Goal: Transaction & Acquisition: Book appointment/travel/reservation

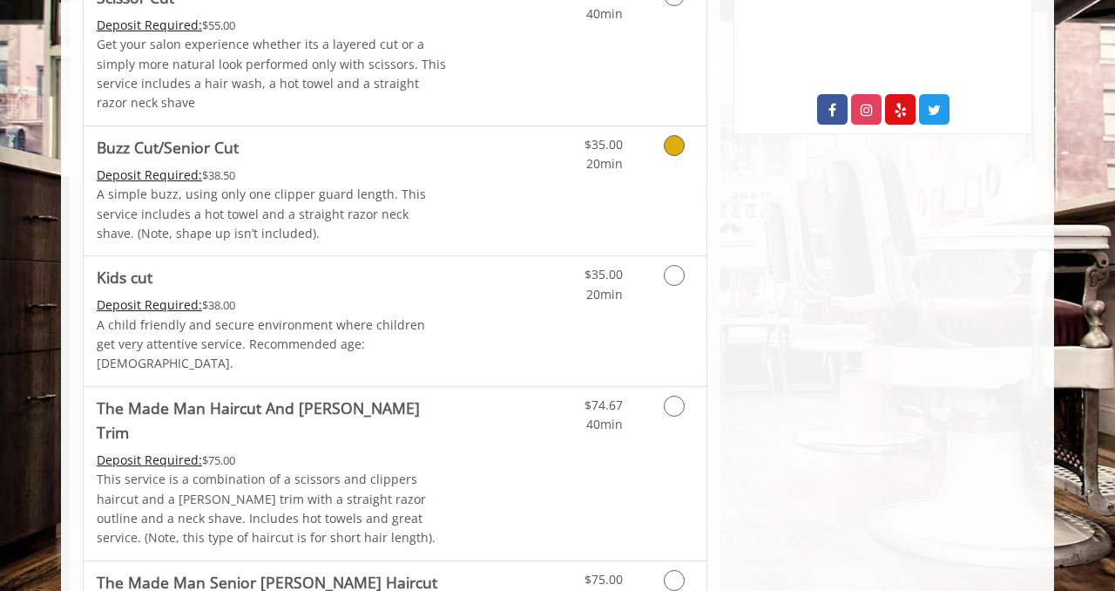
scroll to position [949, 0]
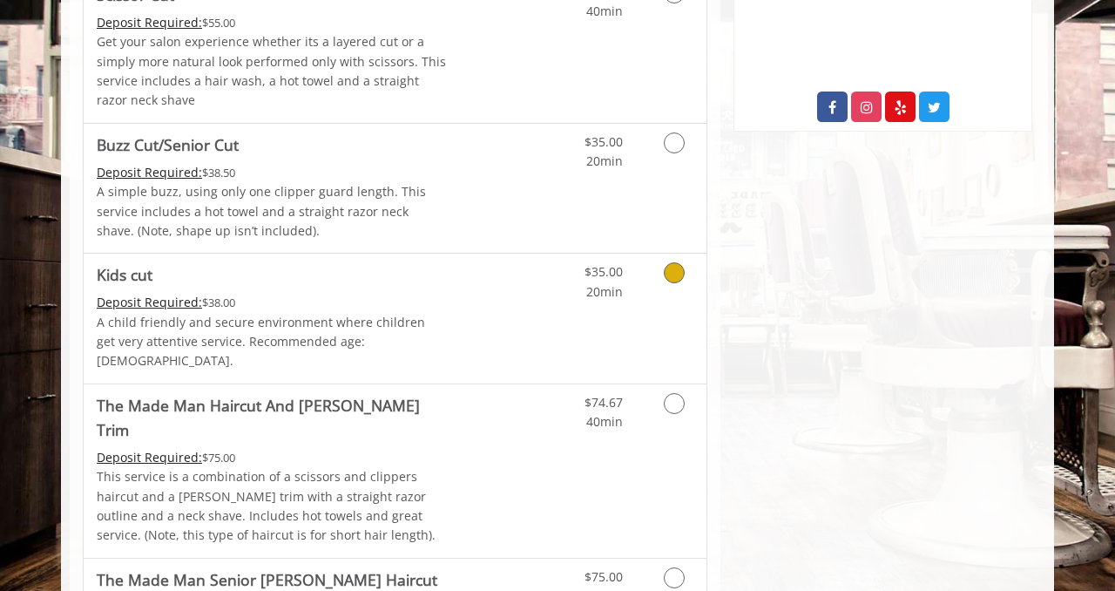
click at [672, 274] on icon "Grooming services" at bounding box center [674, 272] width 21 height 21
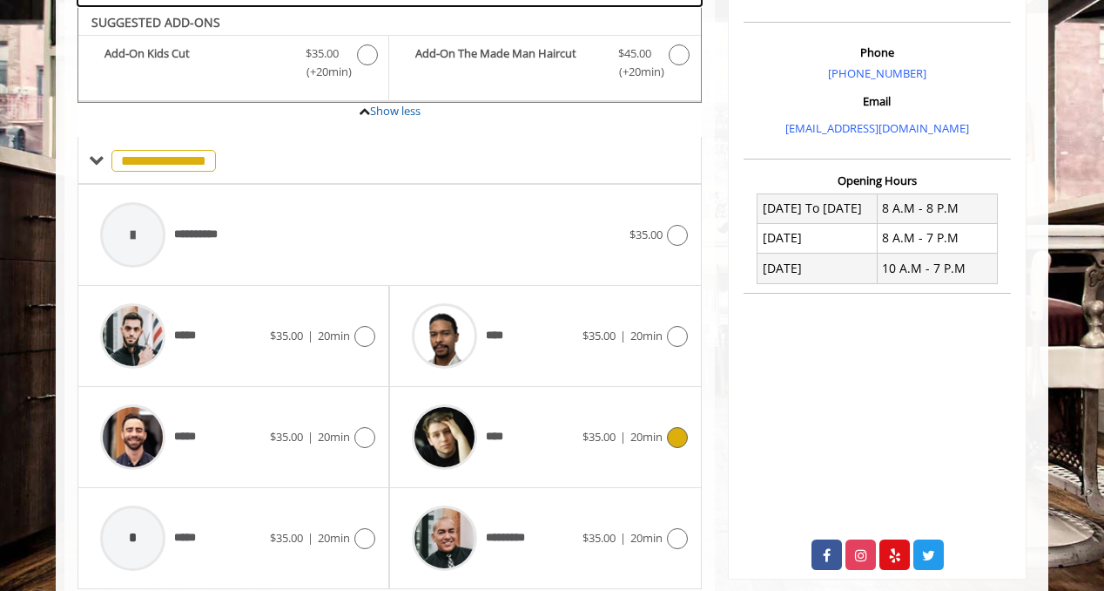
scroll to position [487, 0]
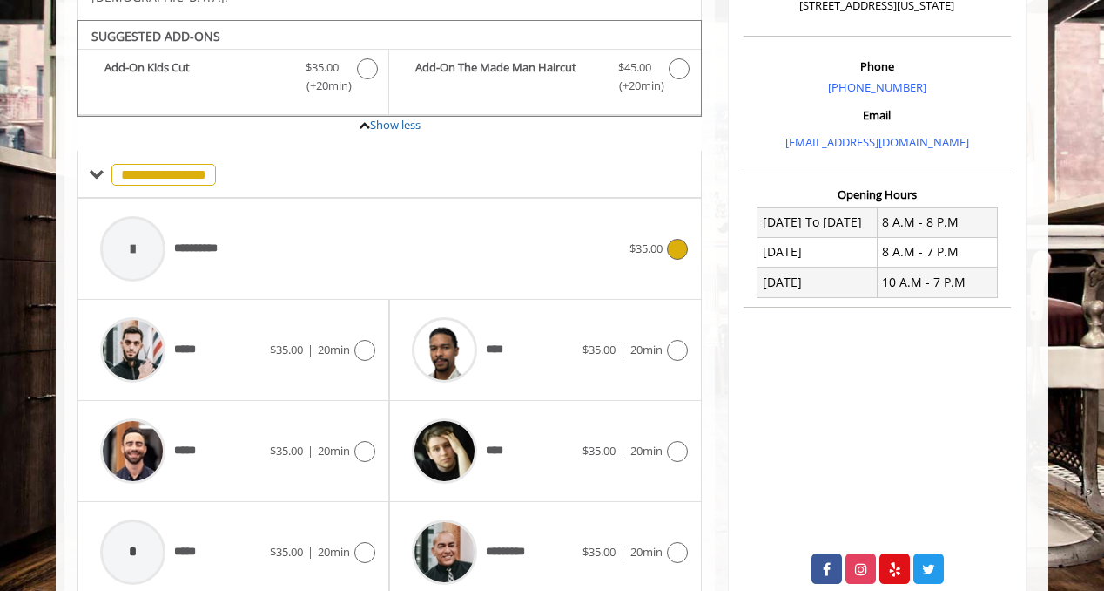
click at [676, 239] on icon at bounding box center [677, 249] width 21 height 21
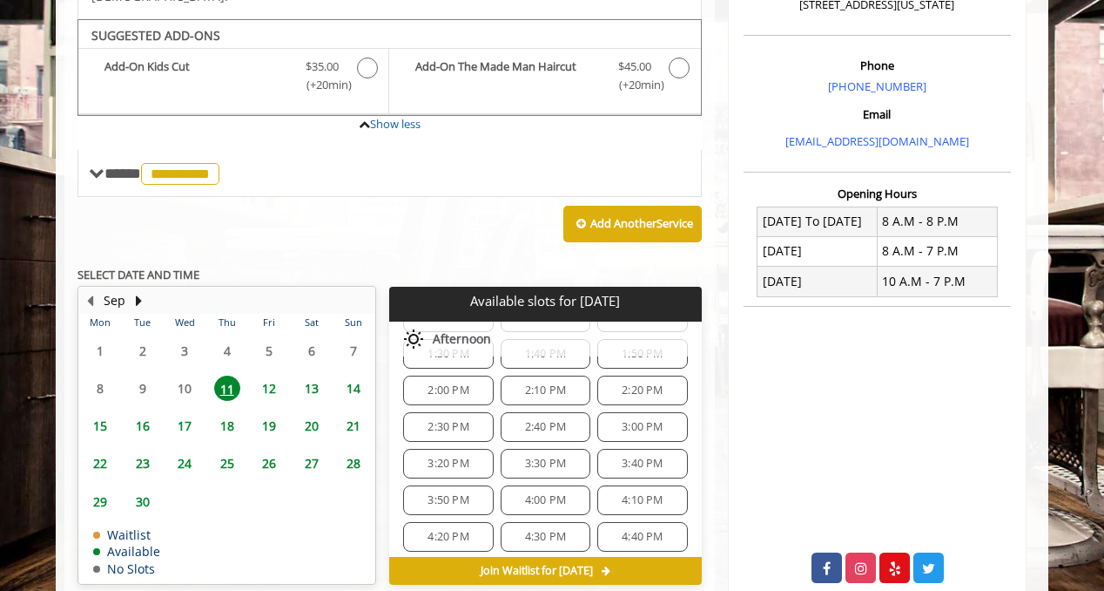
scroll to position [382, 0]
click at [626, 454] on span "3:40 PM" at bounding box center [642, 461] width 41 height 14
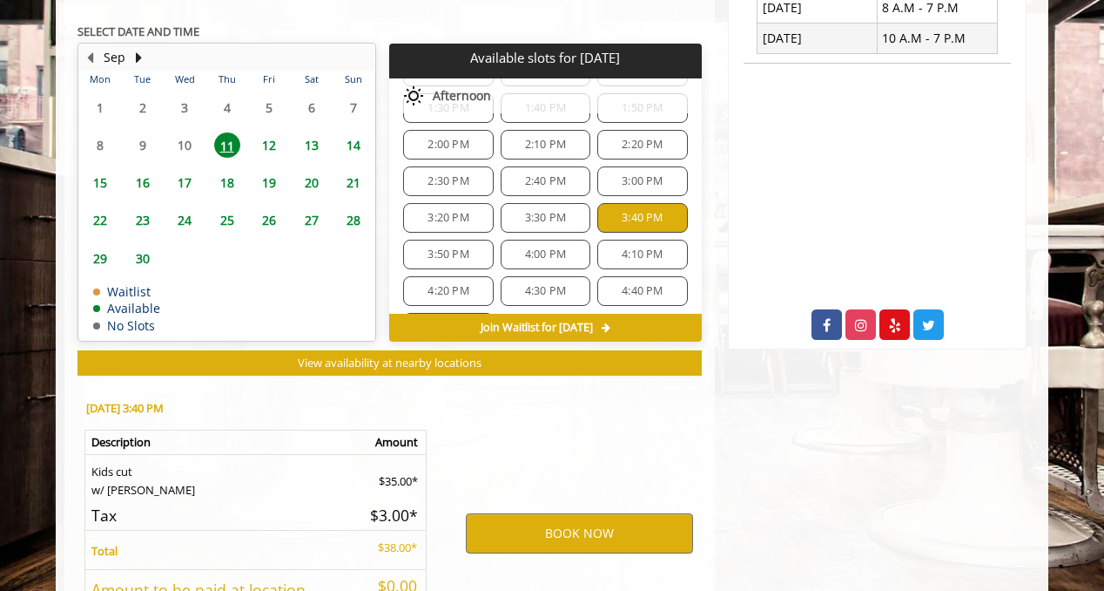
scroll to position [862, 0]
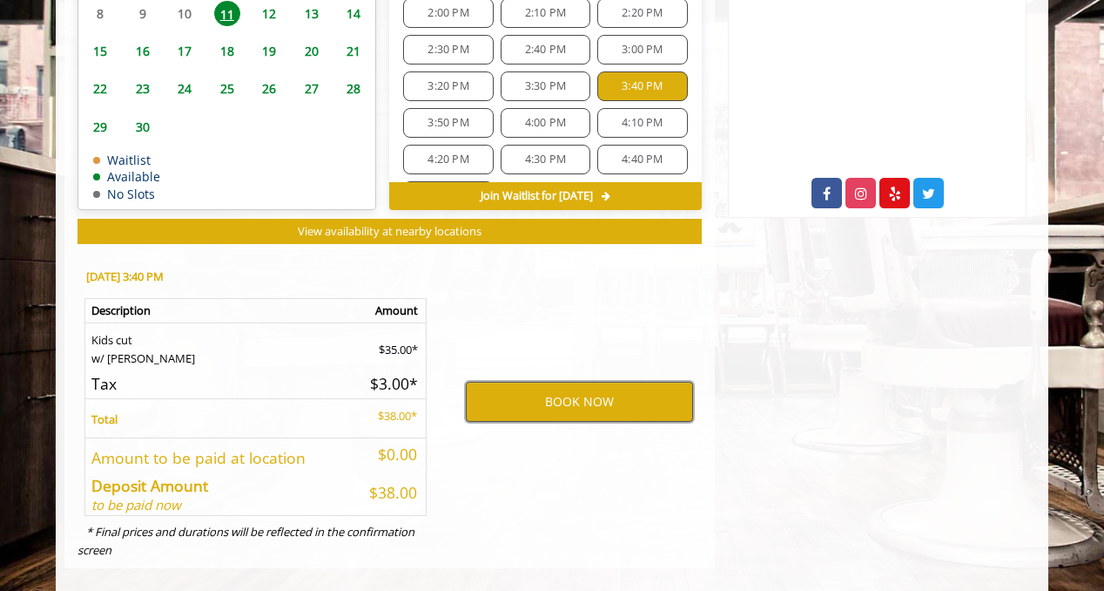
click at [583, 382] on button "BOOK NOW" at bounding box center [579, 402] width 227 height 40
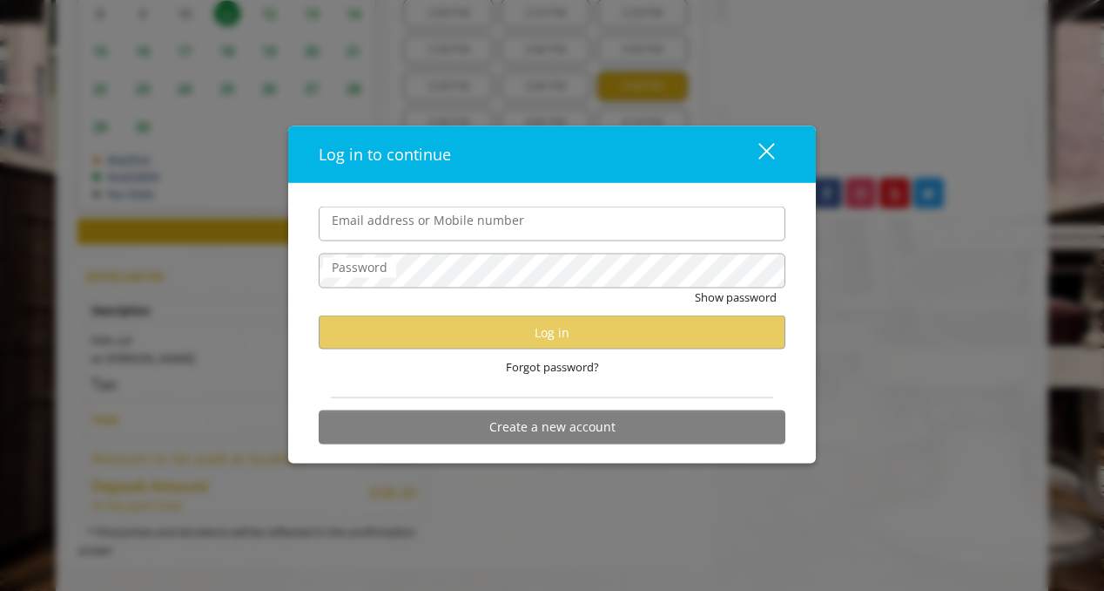
click at [535, 227] on input "Email address or Mobile number" at bounding box center [552, 223] width 467 height 35
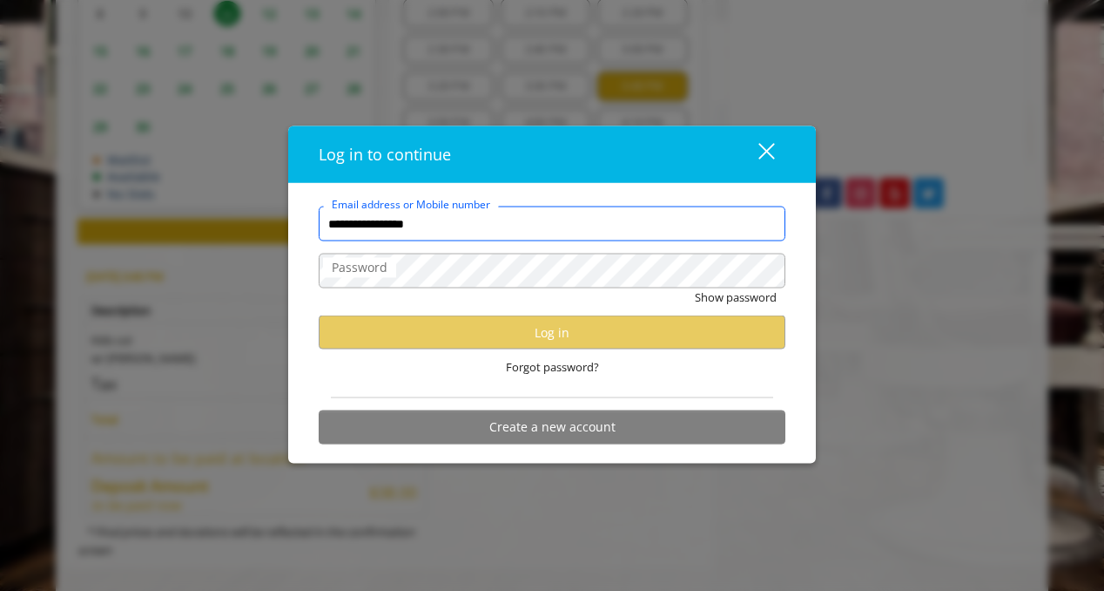
drag, startPoint x: 470, startPoint y: 227, endPoint x: 314, endPoint y: 231, distance: 156.8
click at [314, 231] on div "**********" at bounding box center [552, 329] width 493 height 247
type input "**********"
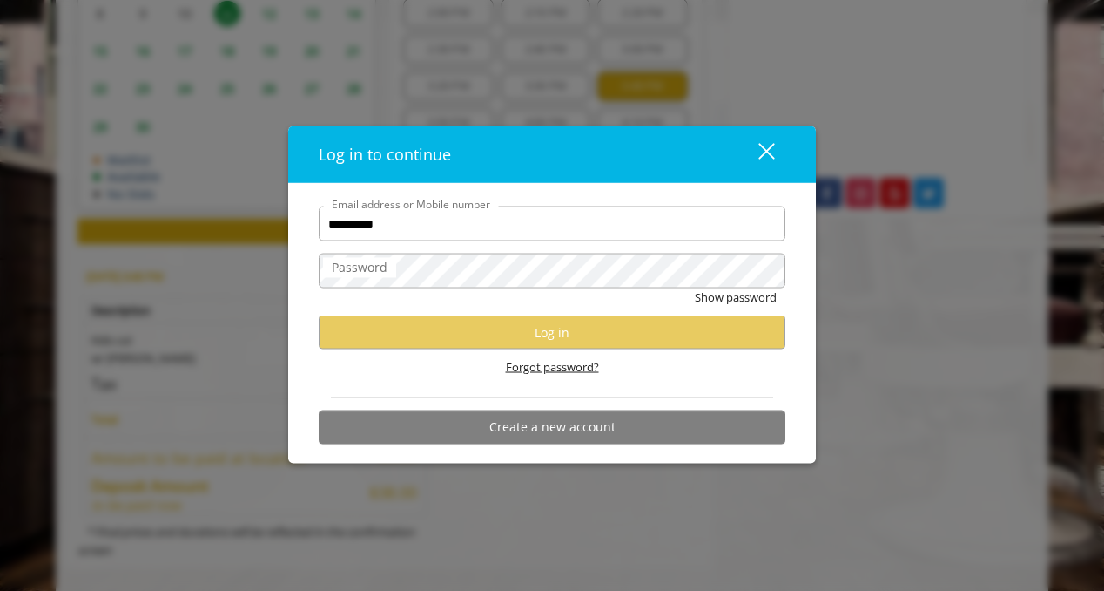
click at [527, 372] on span "Forgot password?" at bounding box center [552, 367] width 93 height 18
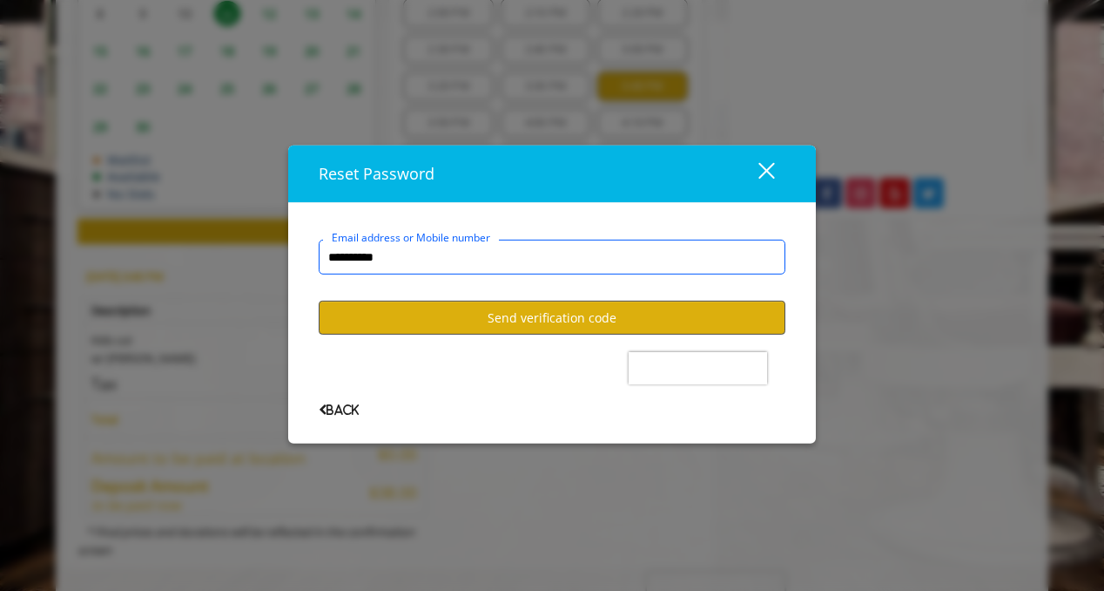
type input "**********"
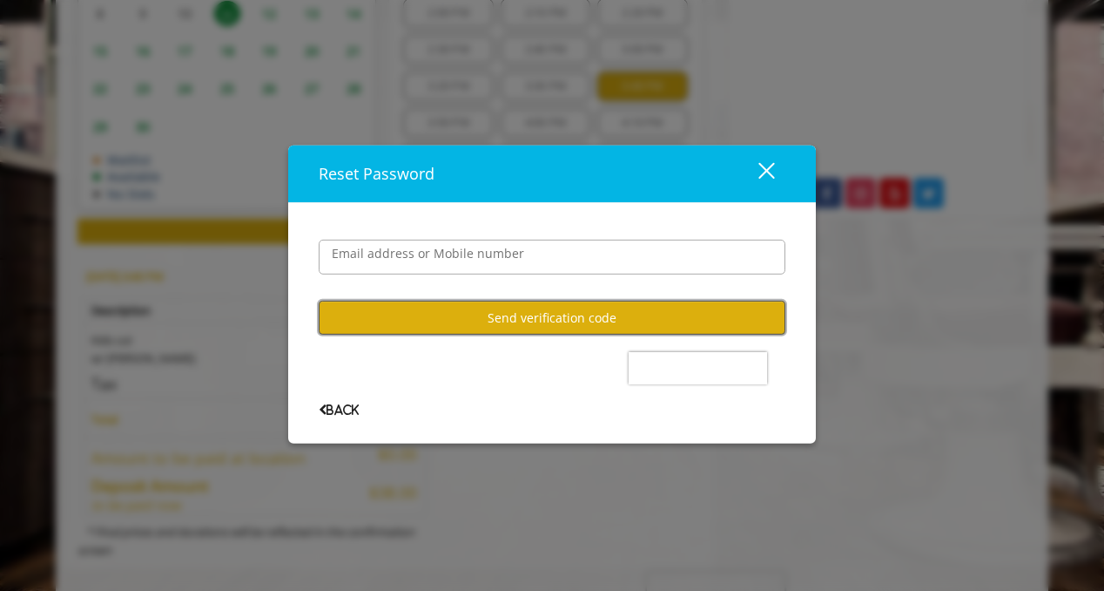
click at [534, 318] on button "Send verification code" at bounding box center [552, 318] width 467 height 34
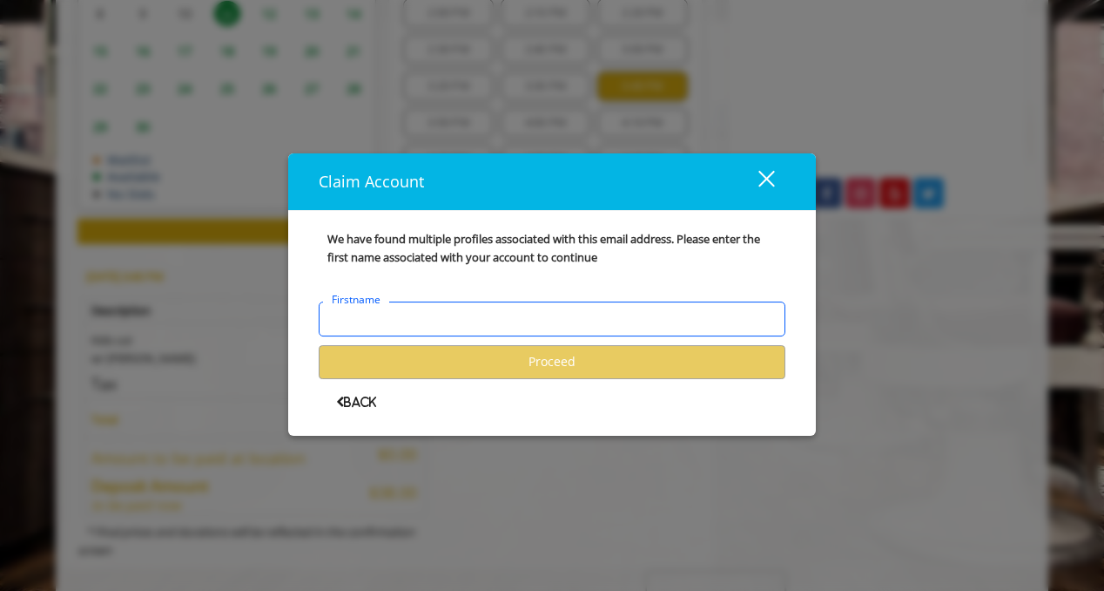
click at [535, 323] on input "Firstname" at bounding box center [552, 318] width 467 height 35
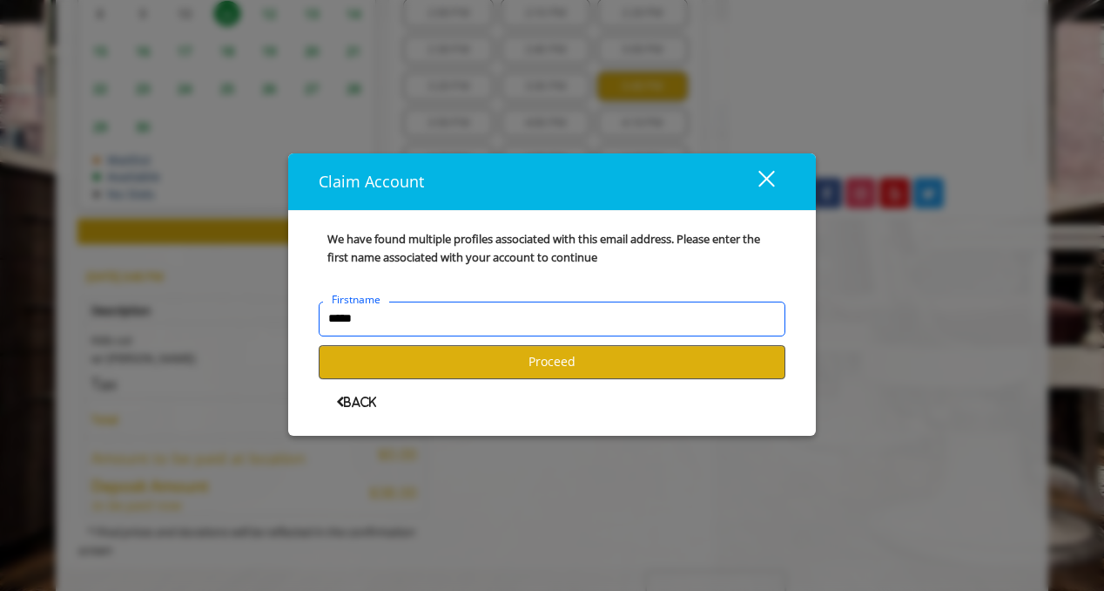
type input "*****"
click at [516, 358] on button "Proceed" at bounding box center [552, 362] width 467 height 34
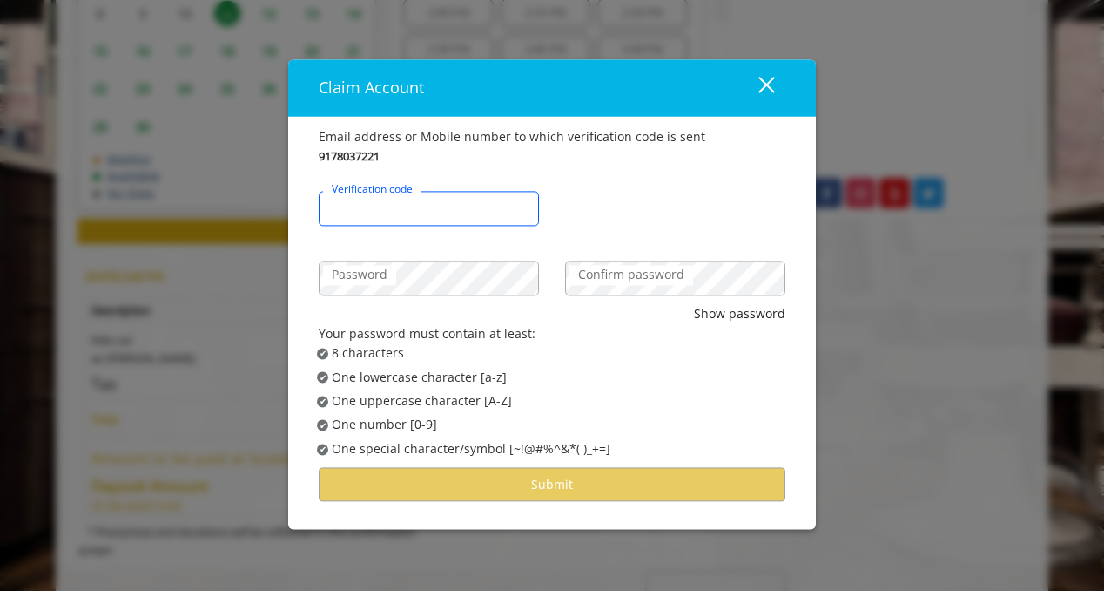
click at [452, 213] on input "Verification code" at bounding box center [429, 209] width 220 height 35
type input "******"
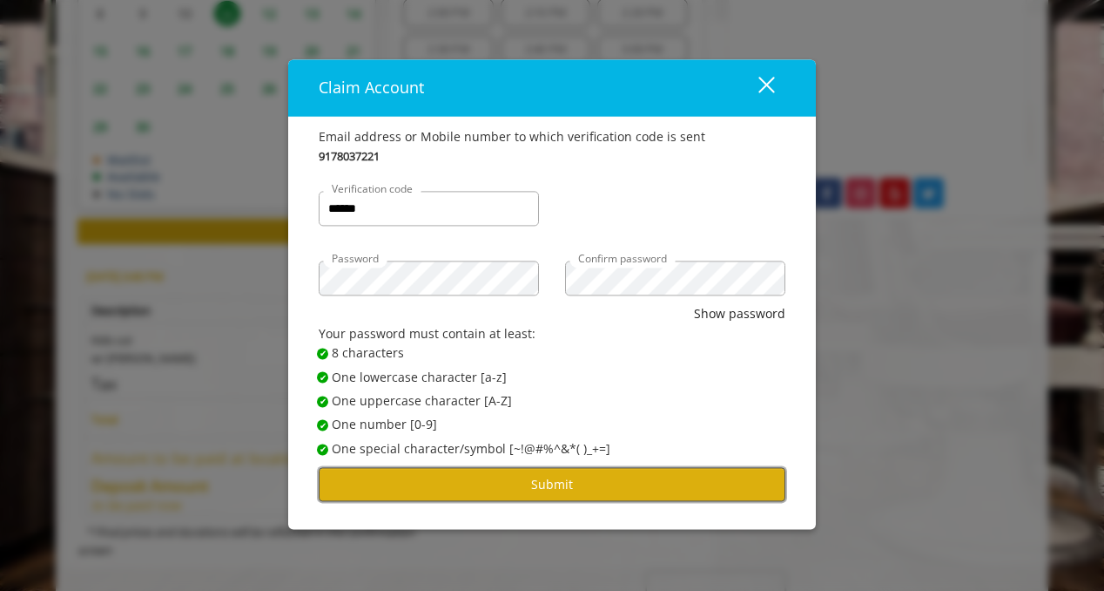
click at [659, 495] on button "Submit" at bounding box center [552, 485] width 467 height 34
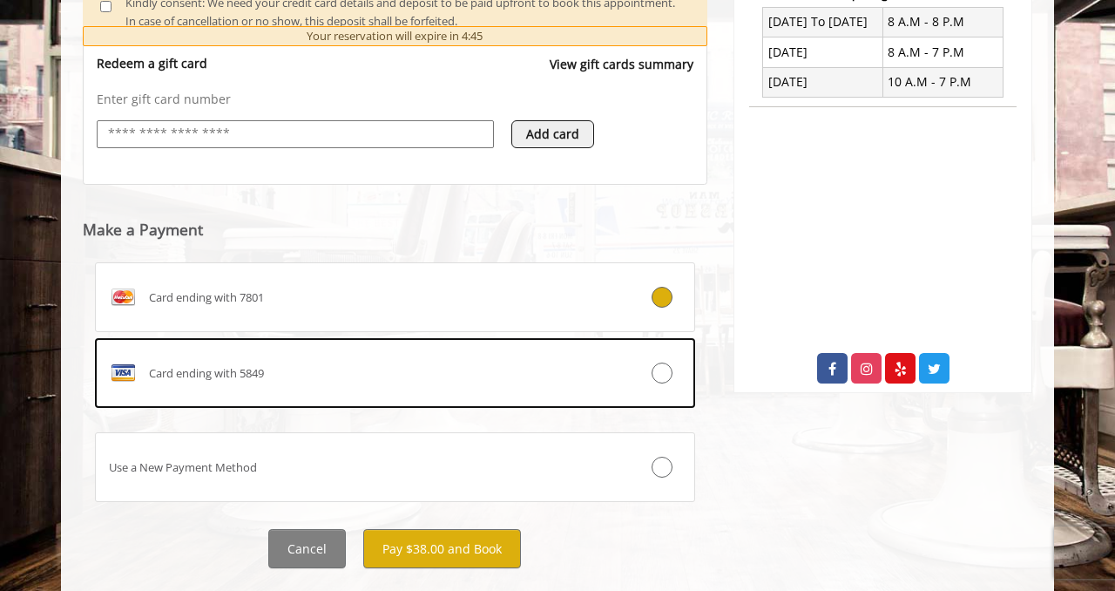
scroll to position [693, 0]
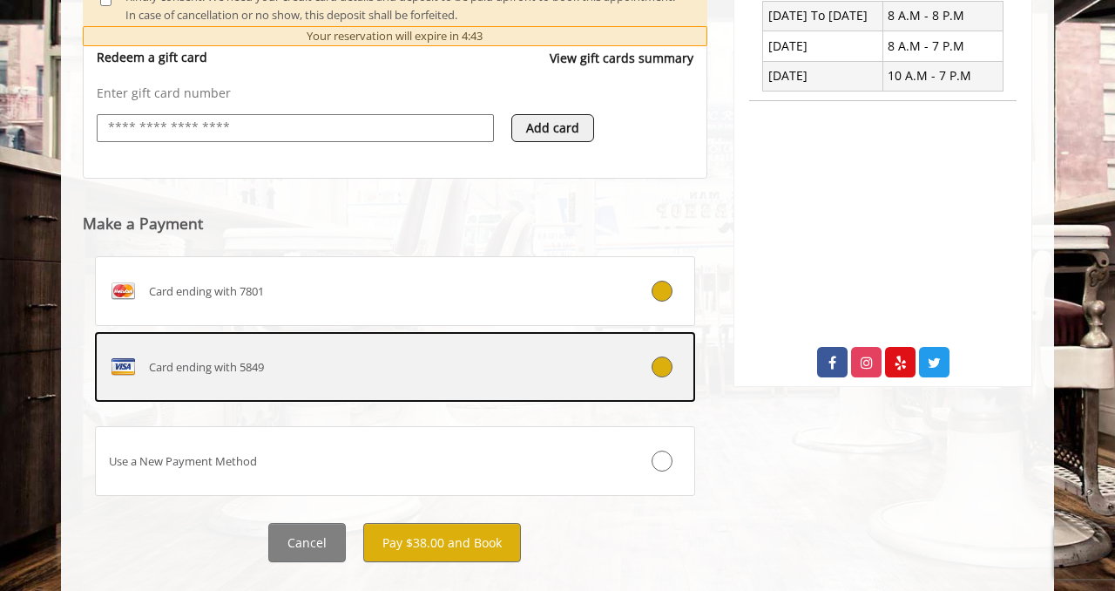
click at [660, 378] on label "Card ending with 5849" at bounding box center [395, 367] width 600 height 70
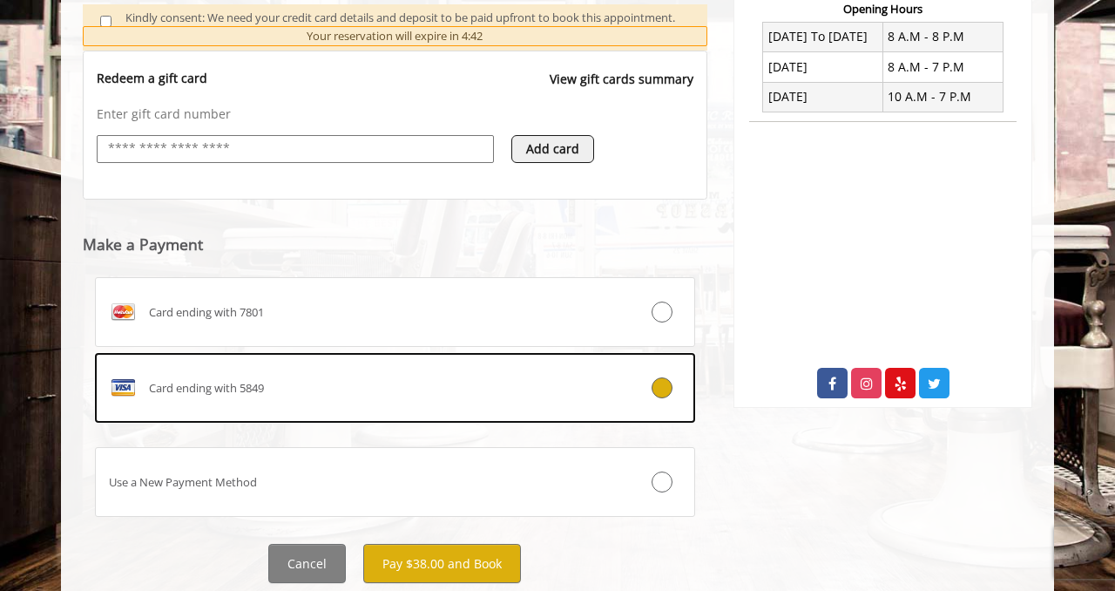
scroll to position [726, 0]
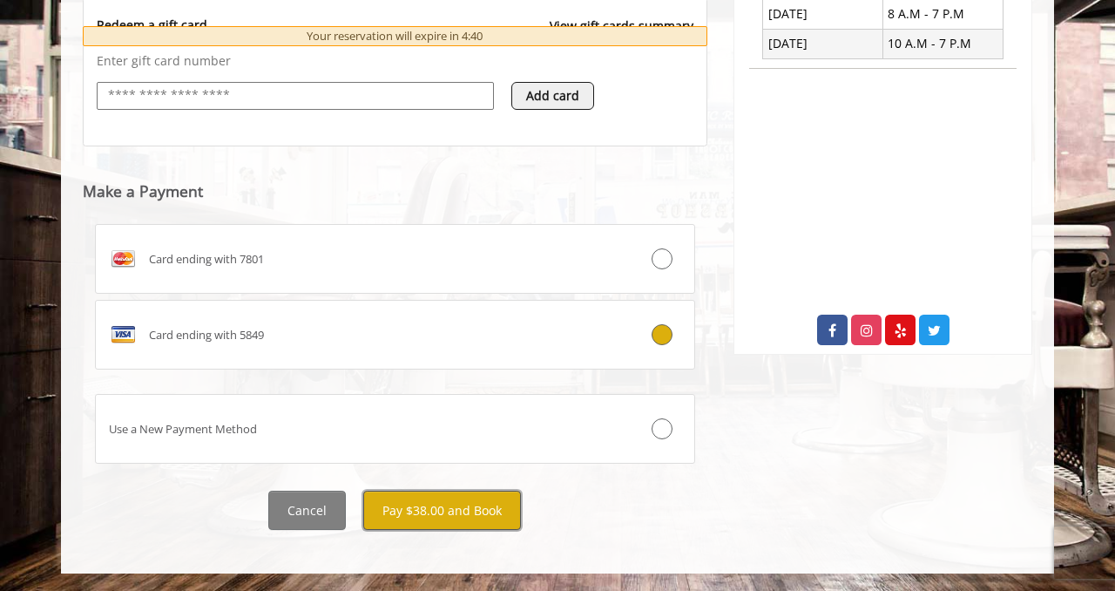
click at [432, 512] on button "Pay $38.00 and Book" at bounding box center [442, 509] width 158 height 39
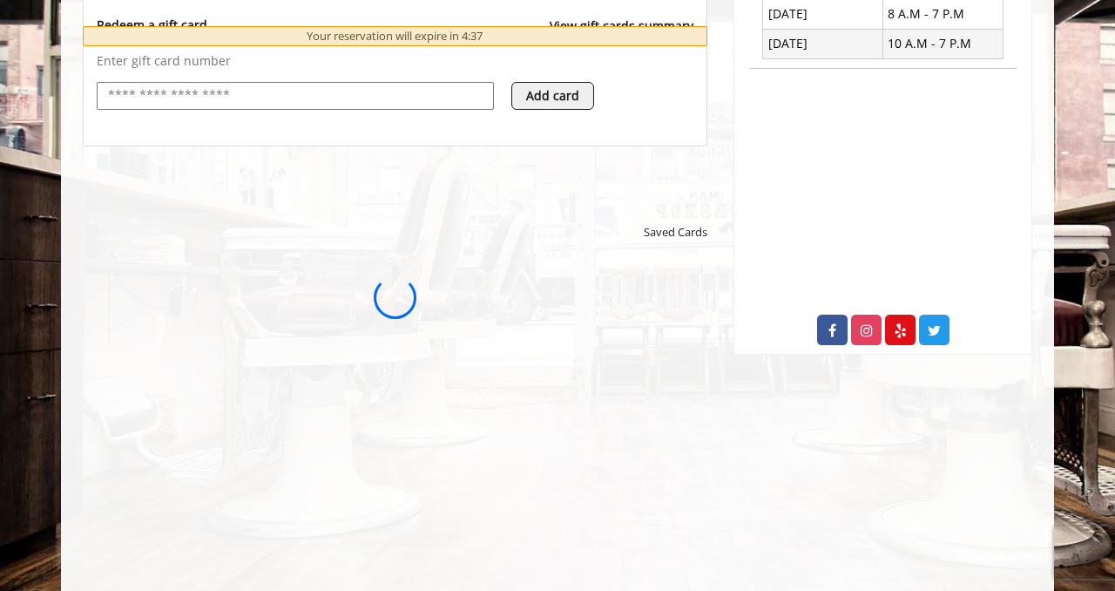
scroll to position [0, 0]
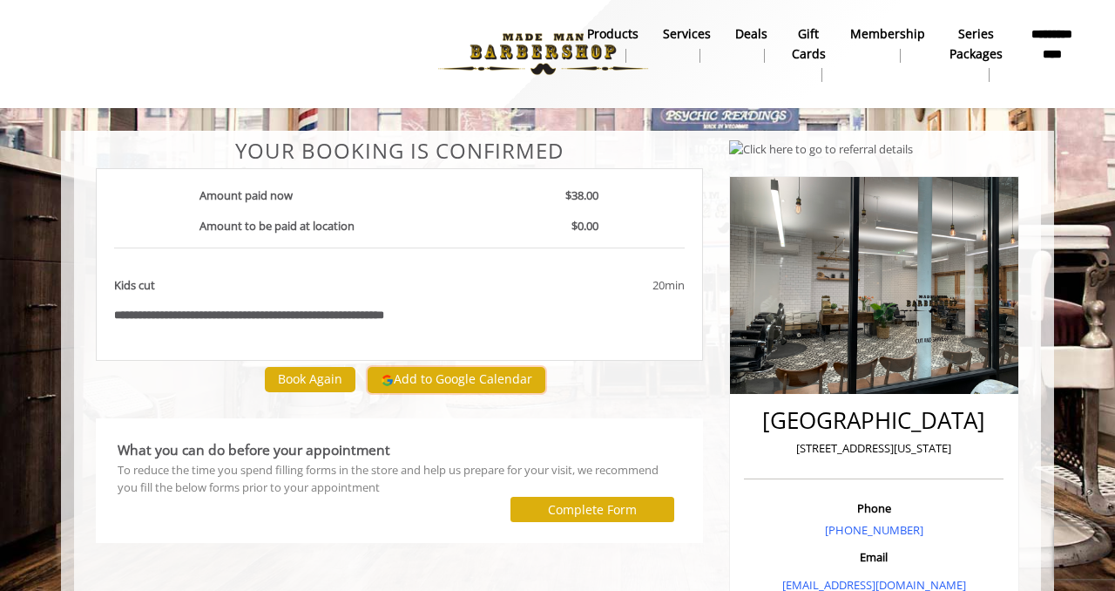
click at [436, 381] on button "Add to Google Calendar" at bounding box center [457, 380] width 178 height 26
